Goal: Task Accomplishment & Management: Use online tool/utility

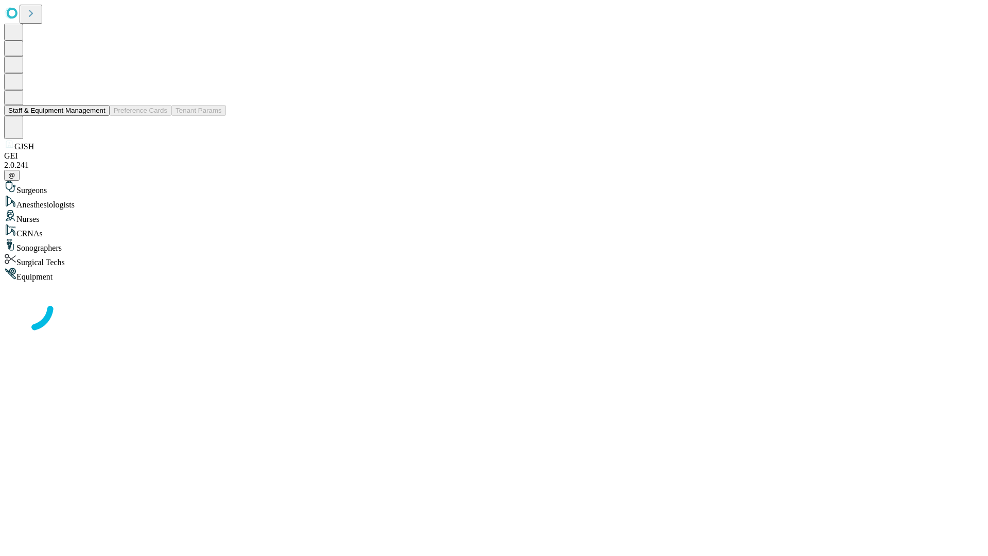
click at [98, 116] on button "Staff & Equipment Management" at bounding box center [57, 110] width 106 height 11
